Goal: Transaction & Acquisition: Purchase product/service

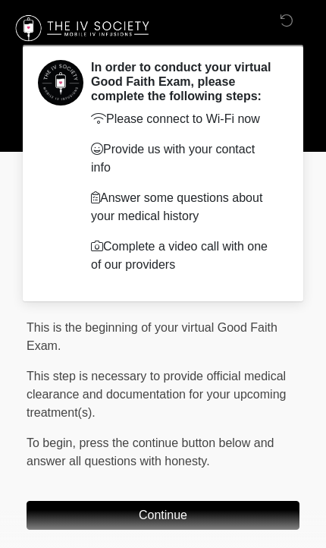
scroll to position [86, 0]
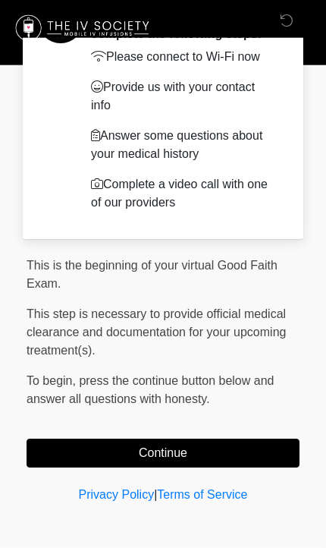
click at [213, 452] on button "Continue" at bounding box center [163, 452] width 273 height 29
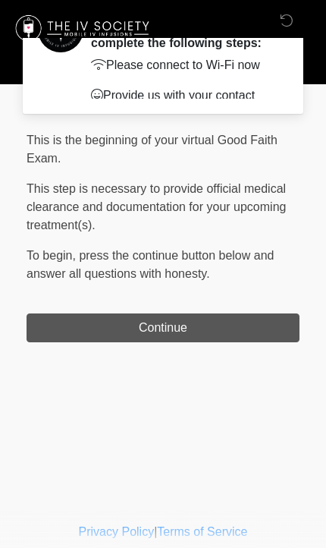
scroll to position [0, 0]
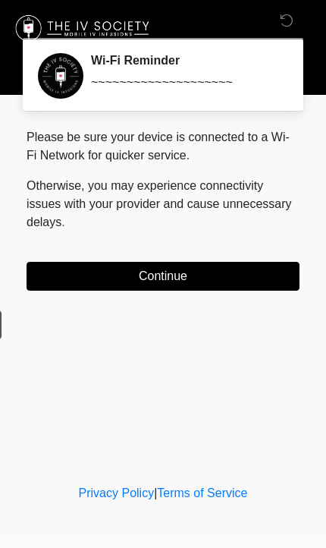
click at [262, 277] on button "Continue" at bounding box center [163, 276] width 273 height 29
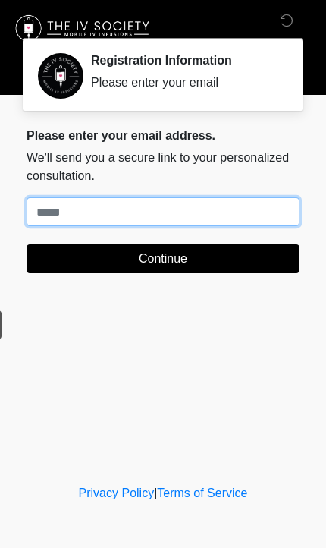
click at [237, 212] on input "Where should we email your treatment plan?" at bounding box center [163, 211] width 273 height 29
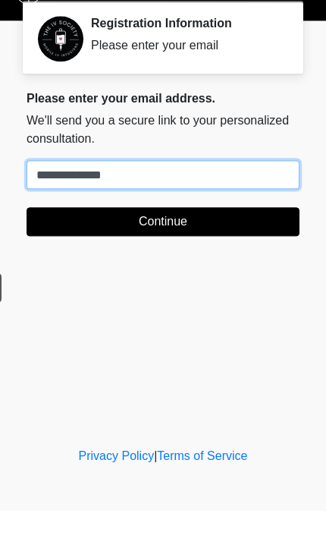
type input "**********"
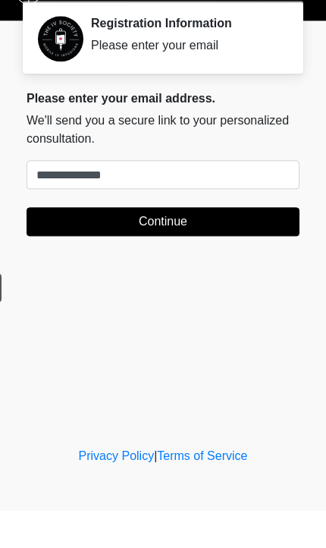
click at [274, 244] on button "Continue" at bounding box center [163, 258] width 273 height 29
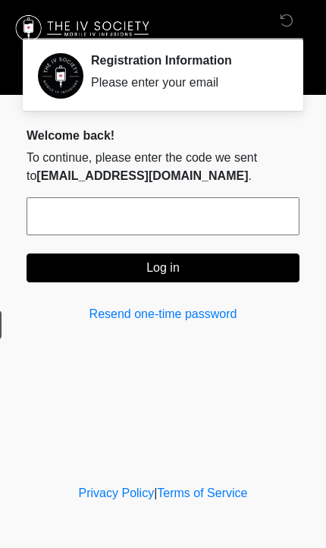
click at [171, 207] on input "text" at bounding box center [163, 216] width 273 height 38
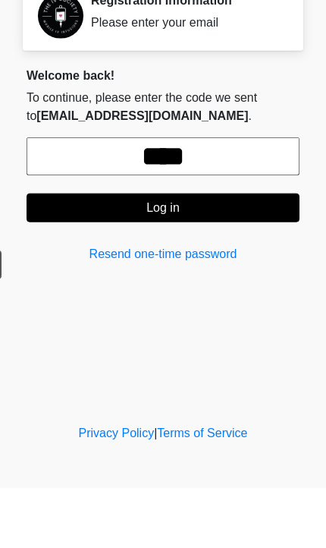
type input "******"
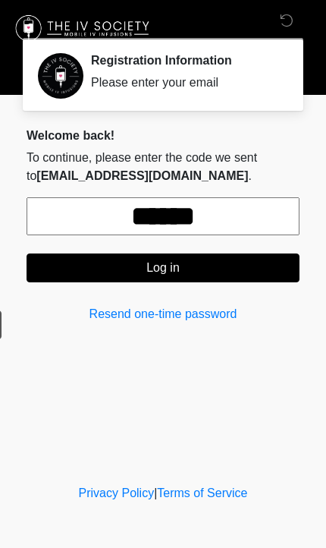
click at [276, 264] on button "Log in" at bounding box center [163, 267] width 273 height 29
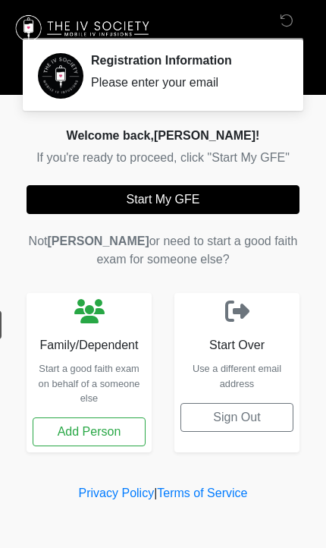
click at [253, 199] on button "Start My GFE" at bounding box center [163, 199] width 273 height 29
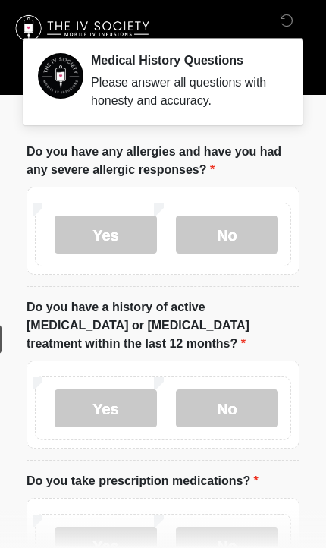
click at [239, 235] on label "No" at bounding box center [227, 234] width 102 height 38
click at [250, 389] on label "No" at bounding box center [227, 408] width 102 height 38
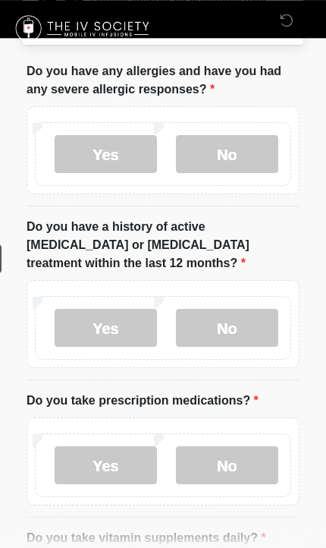
scroll to position [93, 0]
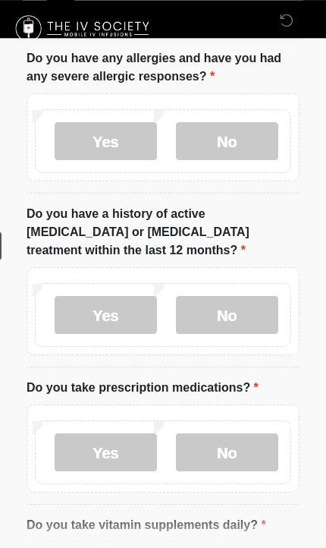
click at [244, 433] on label "No" at bounding box center [227, 452] width 102 height 38
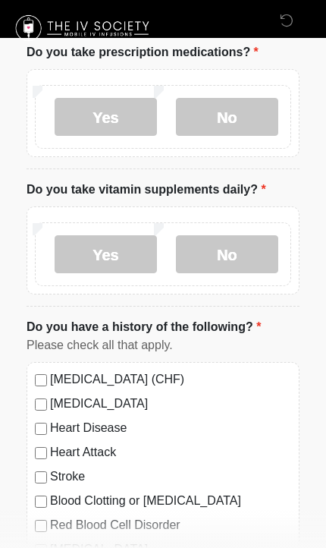
scroll to position [438, 0]
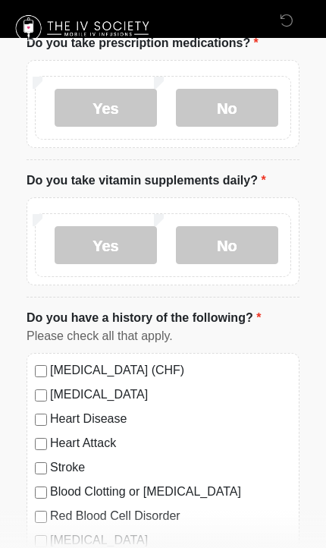
click at [121, 234] on label "Yes" at bounding box center [106, 245] width 102 height 38
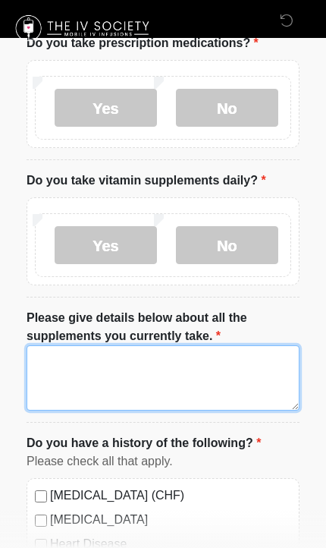
click at [187, 356] on textarea "Please give details below about all the supplements you currently take." at bounding box center [163, 377] width 273 height 65
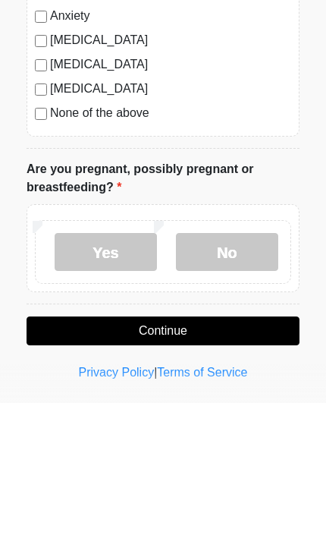
scroll to position [968, 0]
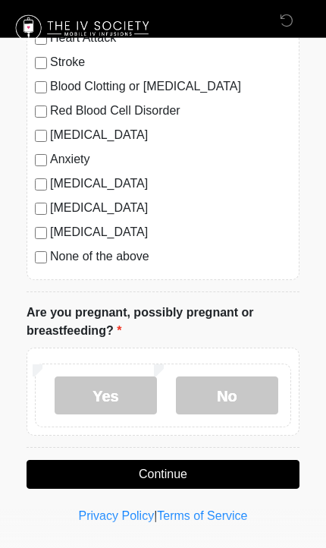
type textarea "**********"
click at [227, 376] on label "No" at bounding box center [227, 395] width 102 height 38
click at [249, 460] on button "Continue" at bounding box center [163, 474] width 273 height 29
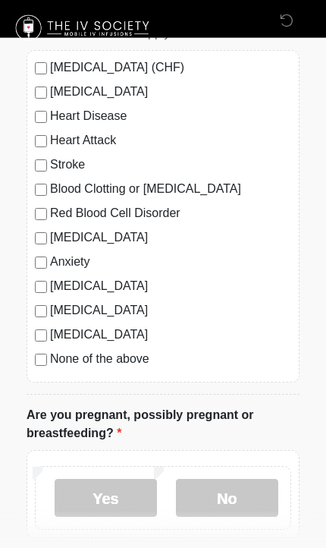
scroll to position [872, 0]
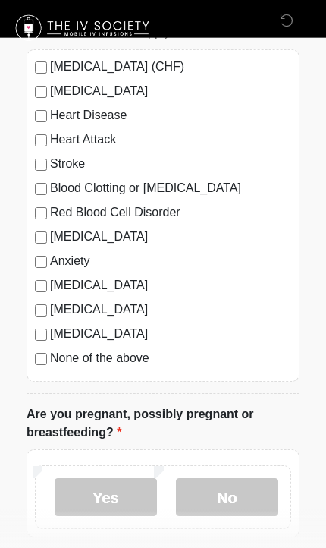
scroll to position [872, 0]
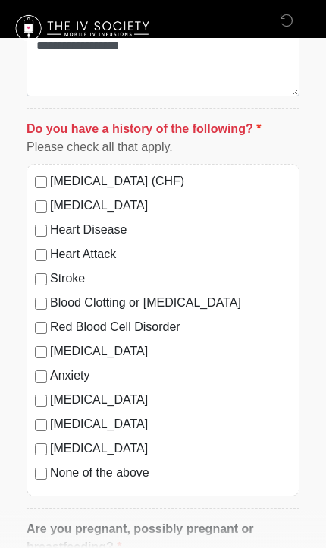
scroll to position [752, 0]
click at [157, 464] on label "None of the above" at bounding box center [170, 473] width 241 height 18
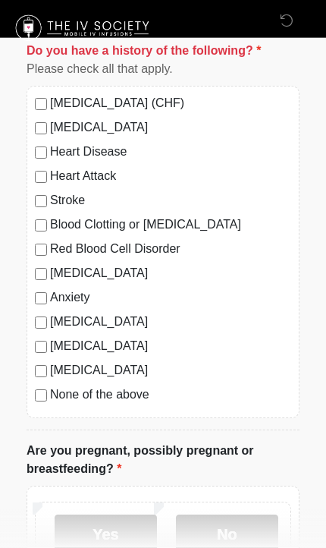
scroll to position [872, 0]
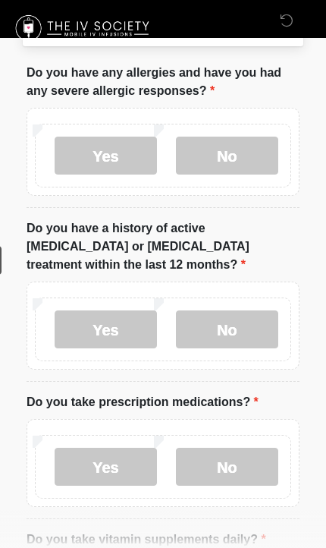
scroll to position [0, 0]
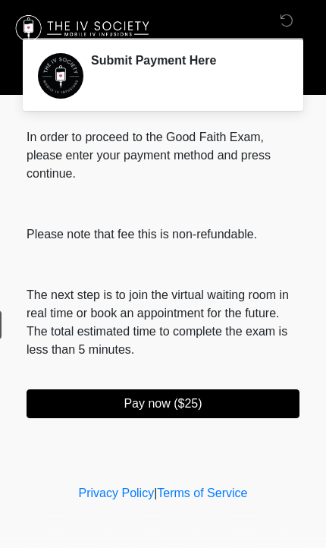
click at [214, 410] on button "Pay now ($25)" at bounding box center [163, 403] width 273 height 29
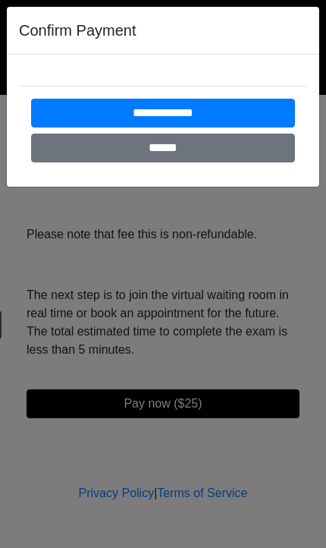
click at [269, 102] on input "**********" at bounding box center [163, 113] width 264 height 29
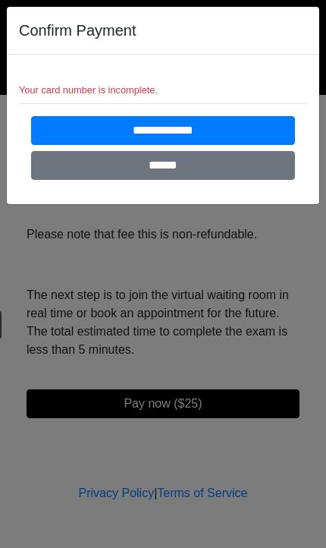
click at [190, 80] on div "**********" at bounding box center [163, 129] width 313 height 149
click at [121, 88] on div "Your card number is incomplete." at bounding box center [163, 90] width 288 height 14
click at [83, 83] on div "Your card number is incomplete." at bounding box center [163, 90] width 288 height 14
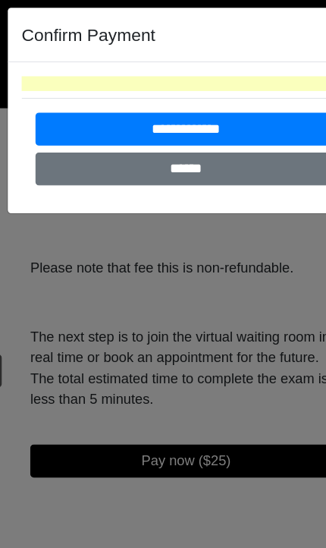
click at [256, 114] on input "**********" at bounding box center [163, 113] width 264 height 29
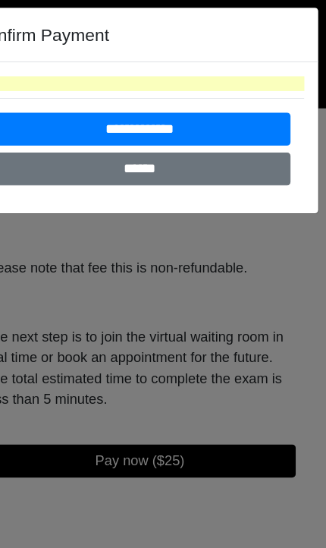
click at [195, 113] on input "**********" at bounding box center [163, 113] width 264 height 29
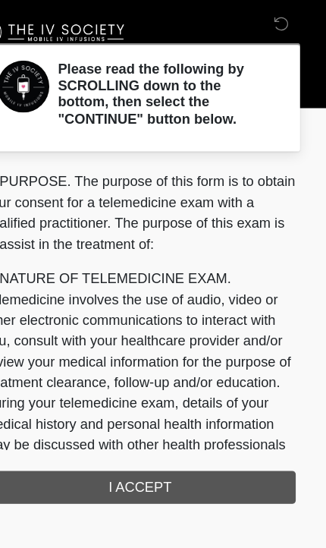
click at [171, 430] on div "1. PURPOSE. The purpose of this form is to obtain your consent for a telemedici…" at bounding box center [163, 295] width 273 height 291
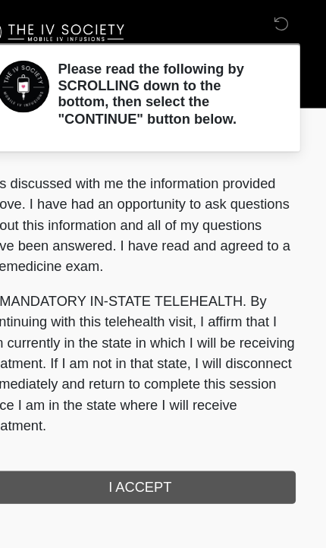
scroll to position [982, 0]
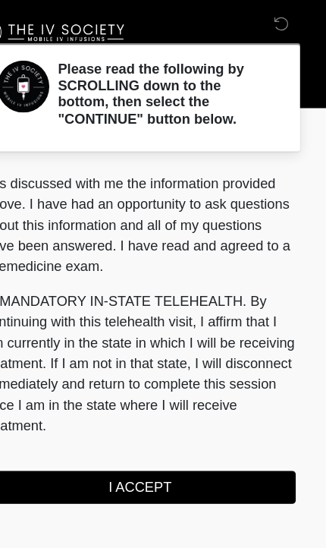
click at [180, 431] on button "I ACCEPT" at bounding box center [163, 427] width 273 height 29
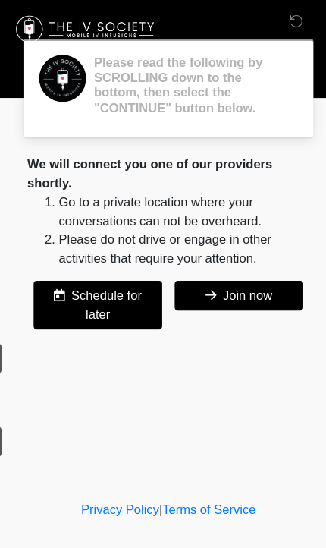
scroll to position [0, 0]
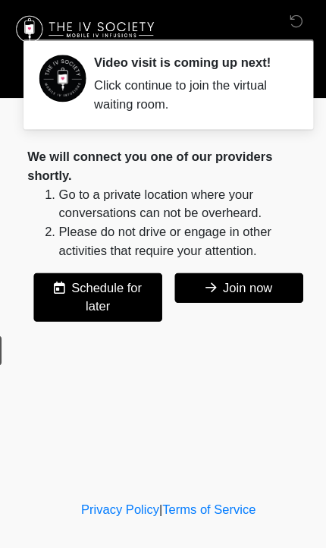
click at [247, 273] on button "Join now" at bounding box center [231, 278] width 124 height 29
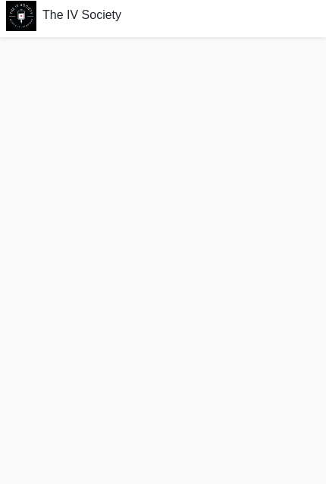
scroll to position [99, 0]
